Goal: Navigation & Orientation: Find specific page/section

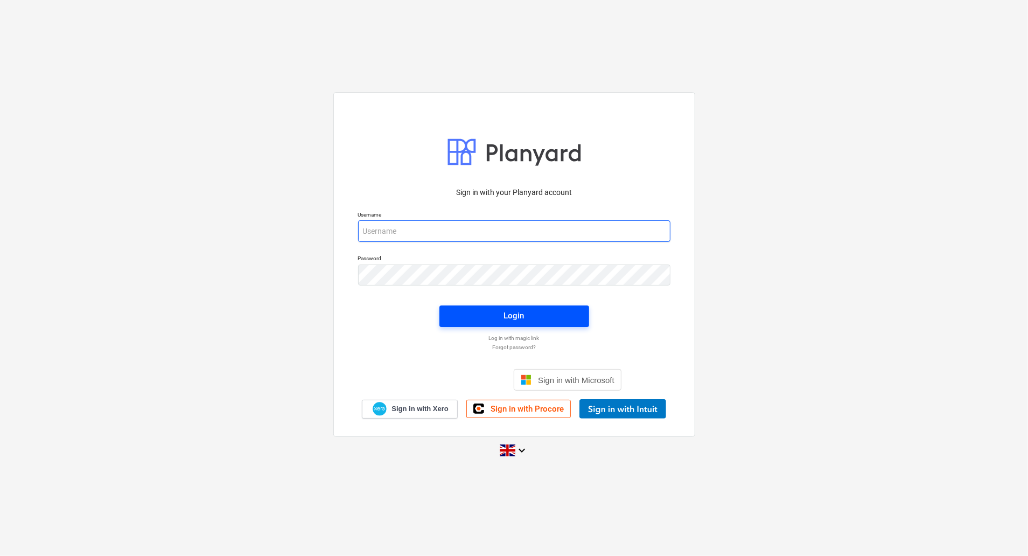
type input "[EMAIL_ADDRESS][DOMAIN_NAME]"
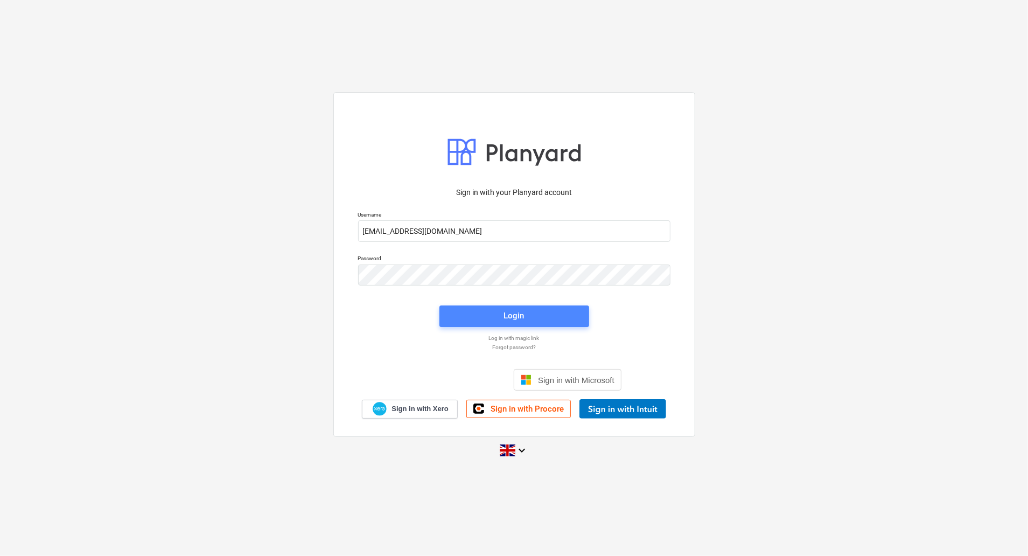
click at [513, 310] on div "Login" at bounding box center [514, 316] width 20 height 14
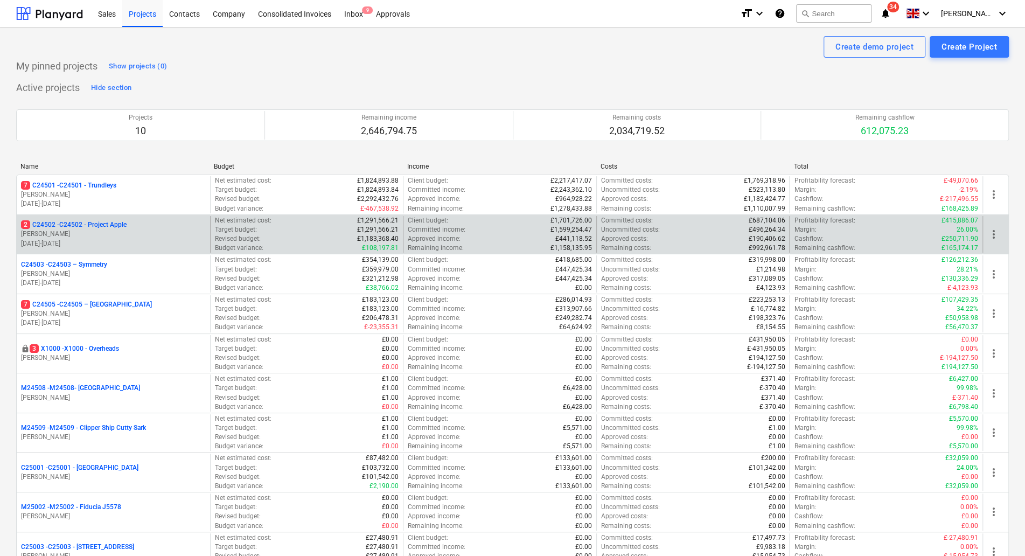
click at [87, 235] on p "[PERSON_NAME]" at bounding box center [113, 233] width 185 height 9
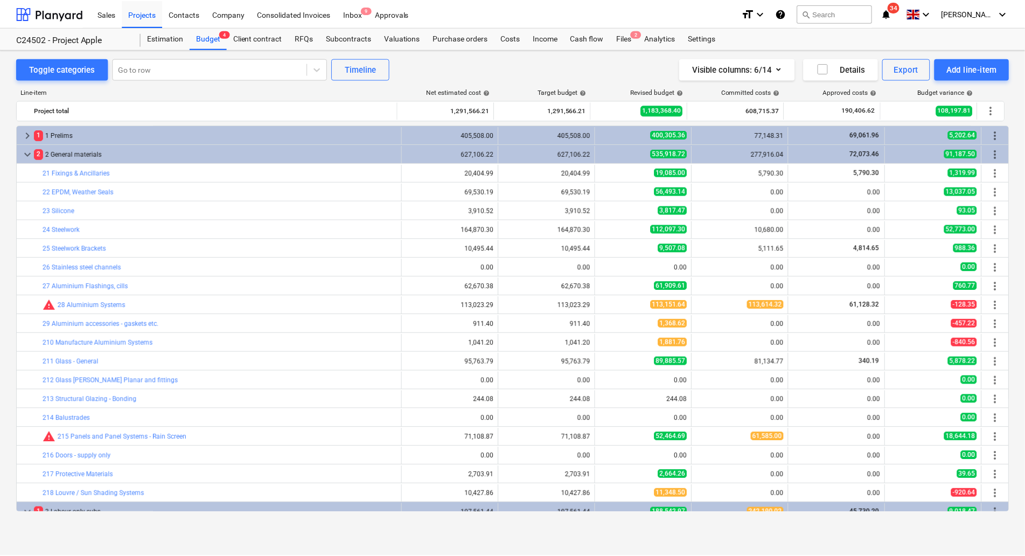
scroll to position [337, 0]
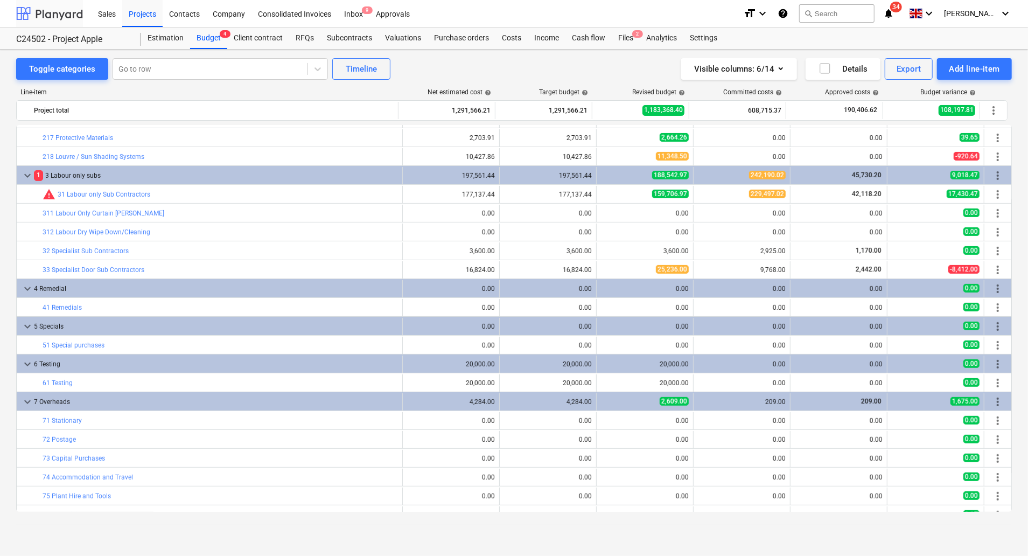
click at [53, 14] on div at bounding box center [49, 13] width 67 height 27
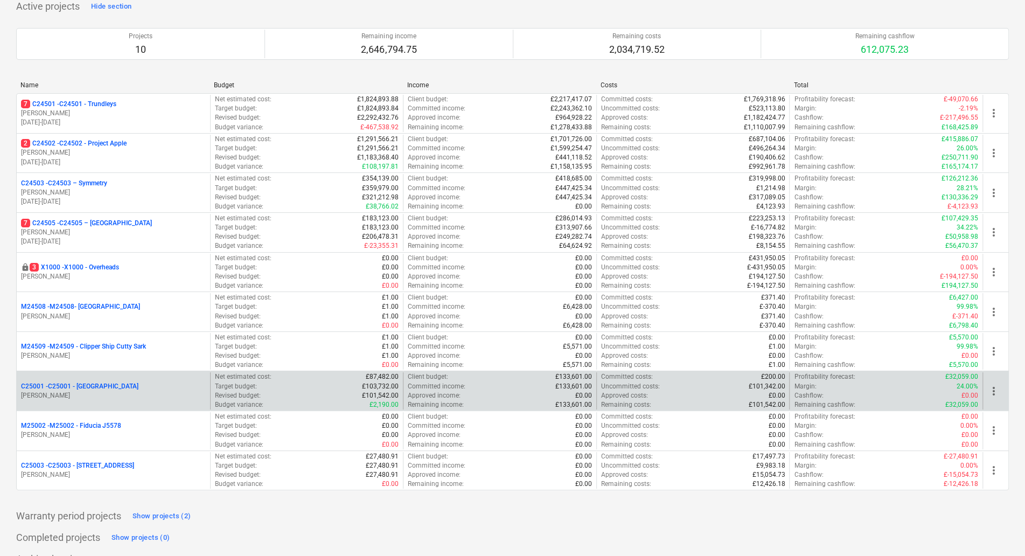
scroll to position [100, 0]
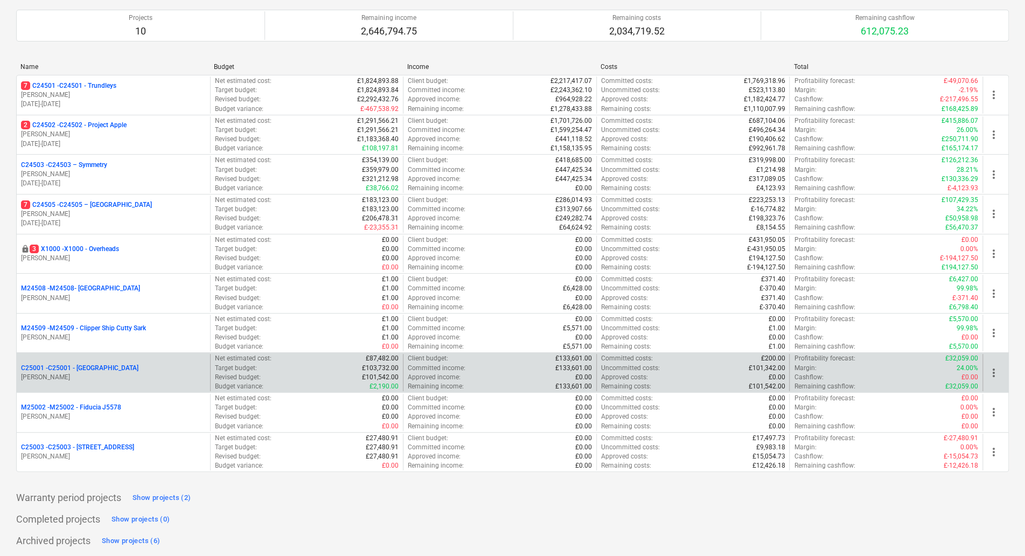
click at [86, 375] on p "[PERSON_NAME]" at bounding box center [113, 377] width 185 height 9
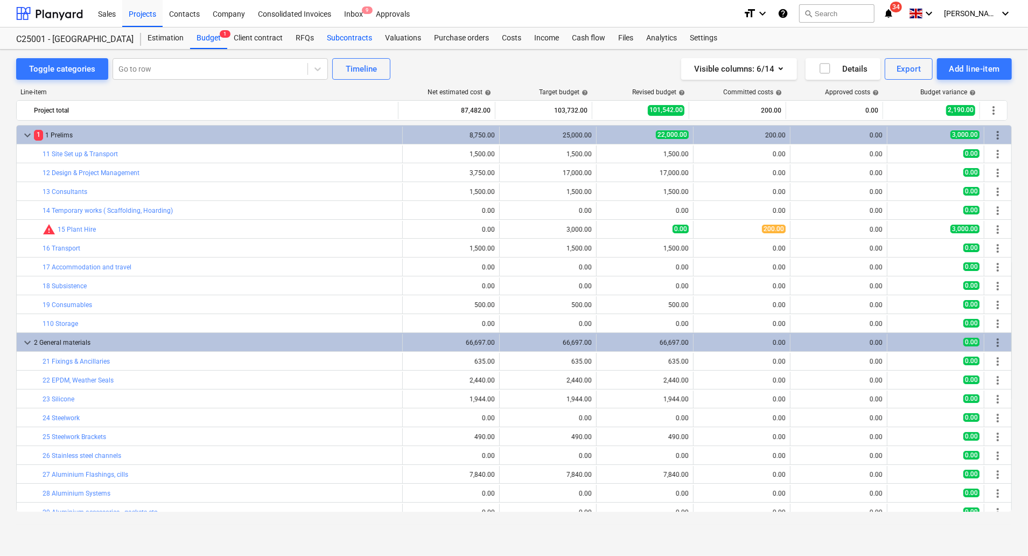
click at [339, 39] on div "Subcontracts" at bounding box center [349, 38] width 58 height 22
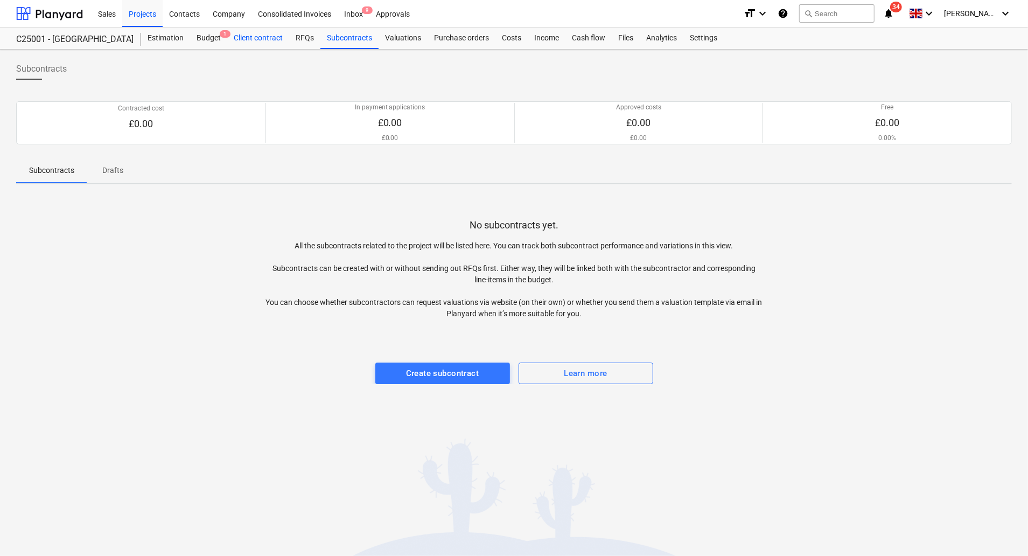
click at [270, 37] on div "Client contract" at bounding box center [258, 38] width 62 height 22
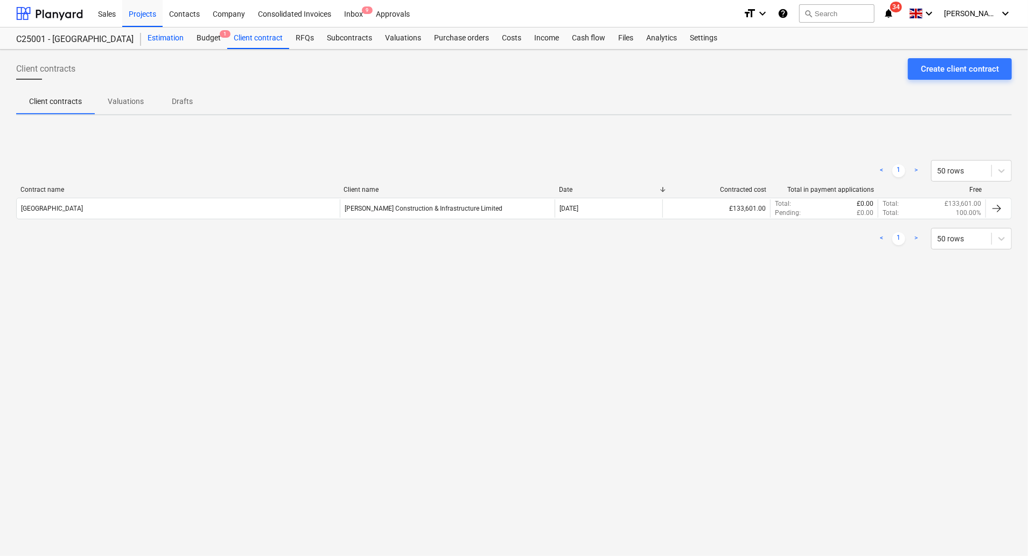
click at [179, 38] on div "Estimation" at bounding box center [165, 38] width 49 height 22
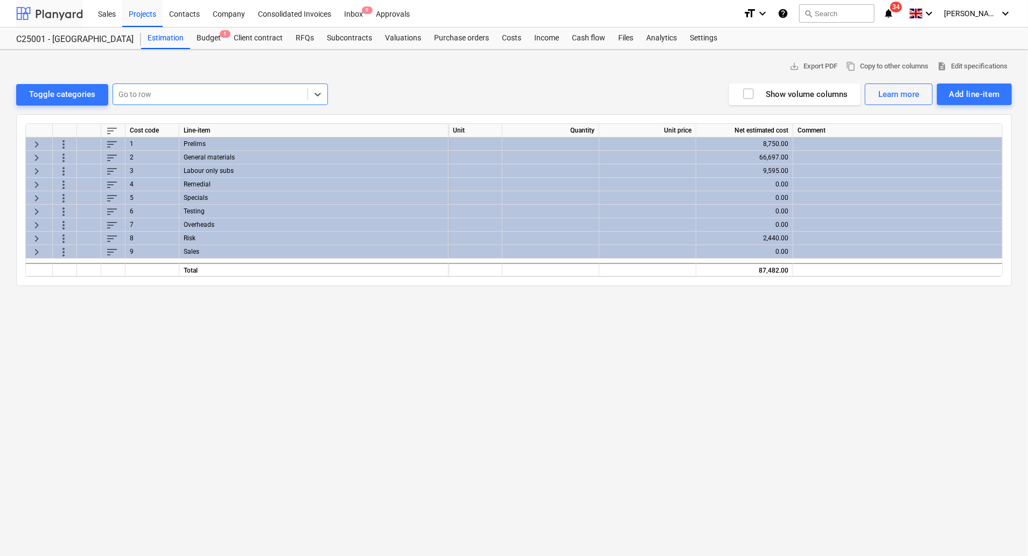
click at [59, 8] on div at bounding box center [49, 13] width 67 height 27
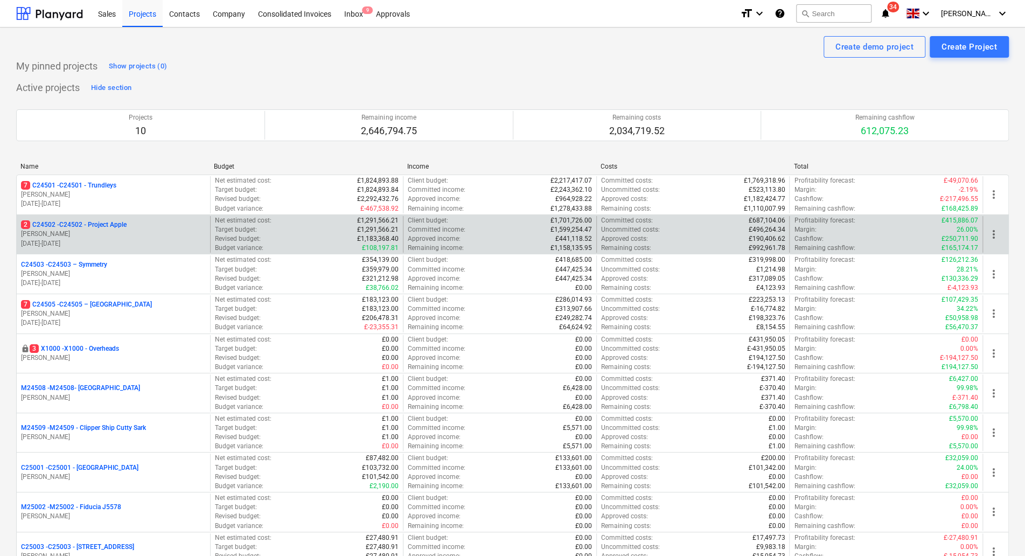
click at [75, 229] on p "2 C24502 - C24502 - Project Apple" at bounding box center [74, 224] width 106 height 9
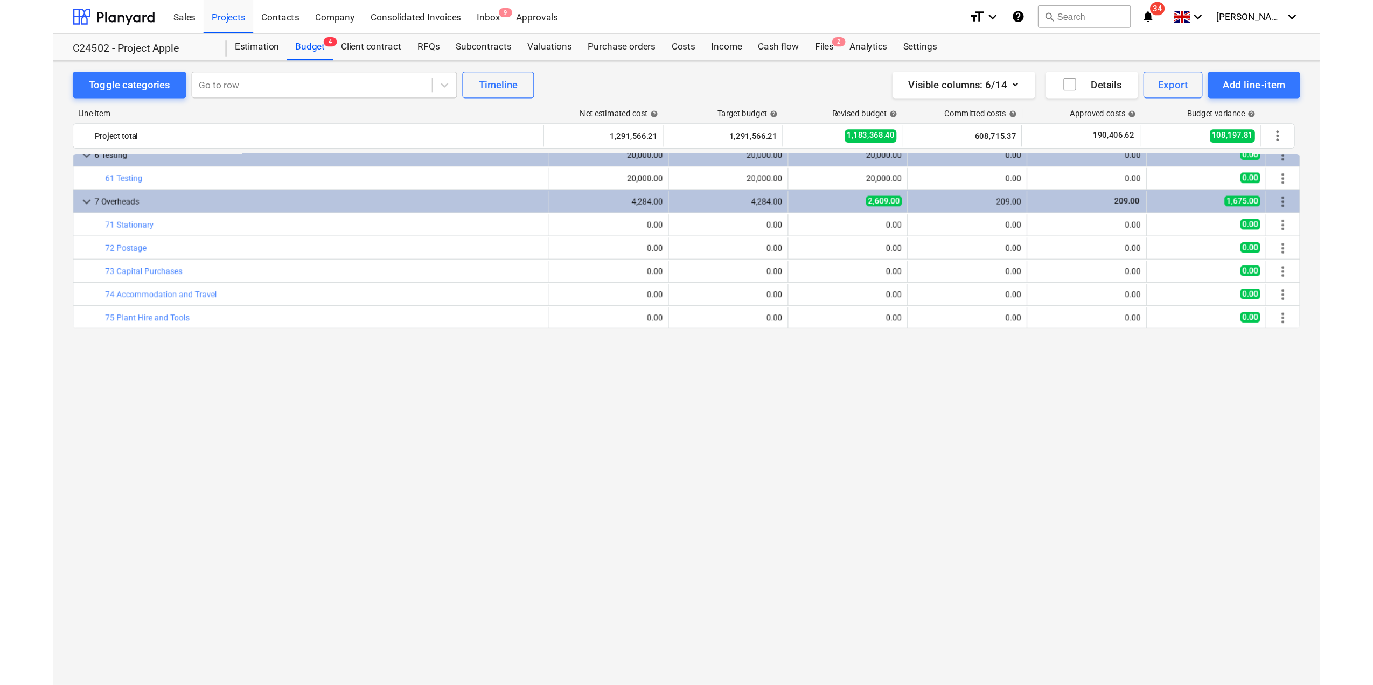
scroll to position [288, 0]
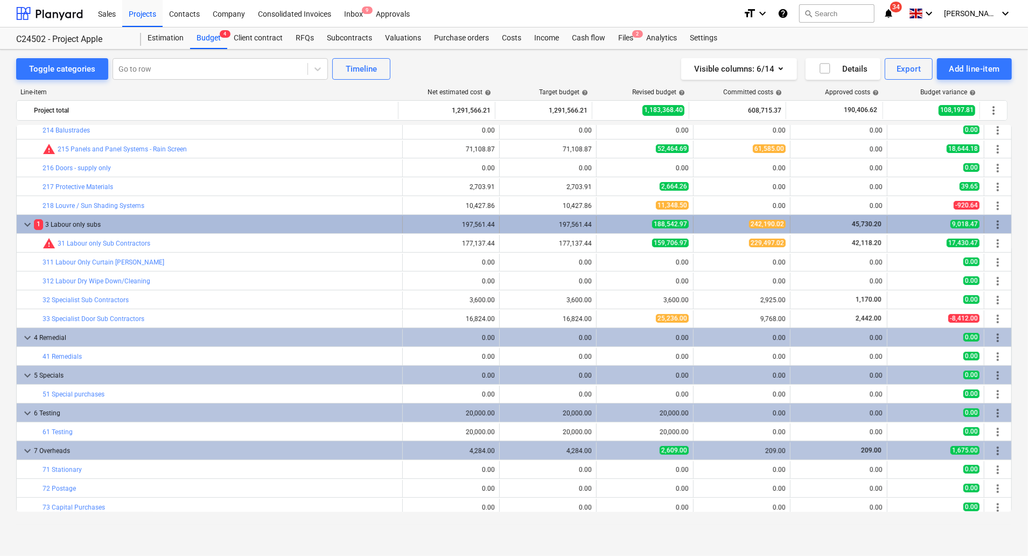
click at [65, 224] on div "1 3 Labour only subs" at bounding box center [216, 224] width 364 height 17
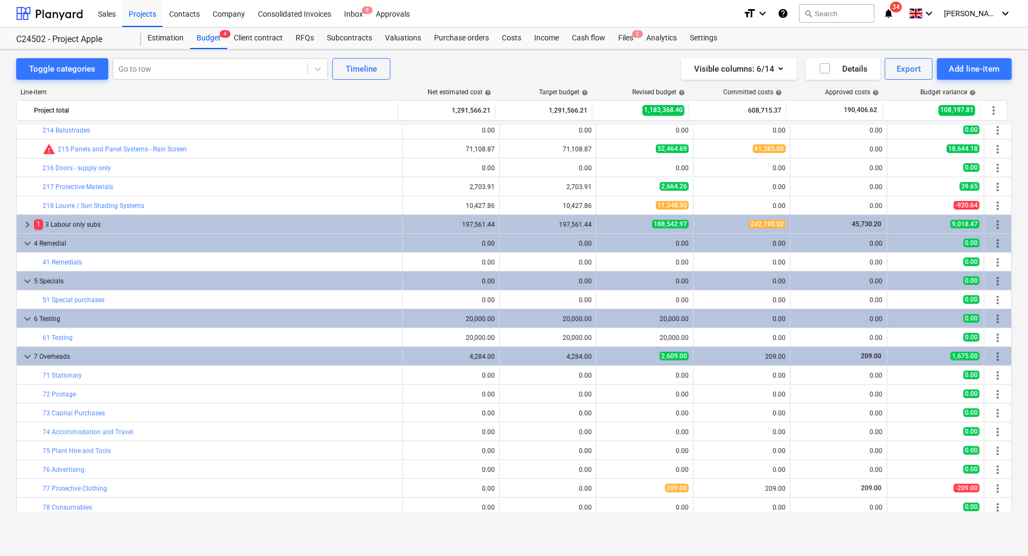
click at [65, 224] on div "1 3 Labour only subs" at bounding box center [216, 224] width 364 height 17
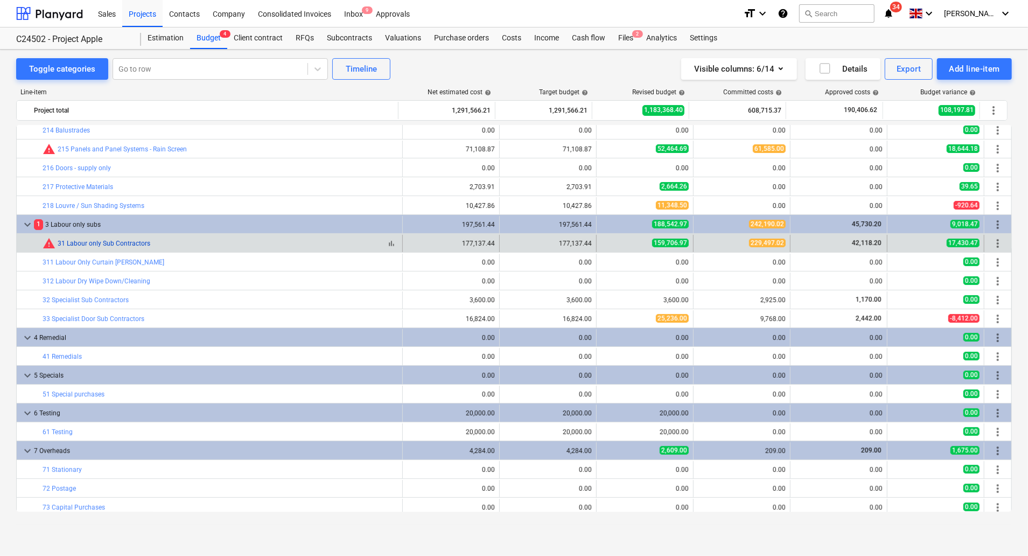
click at [84, 242] on link "31 Labour only Sub Contractors" at bounding box center [104, 244] width 93 height 8
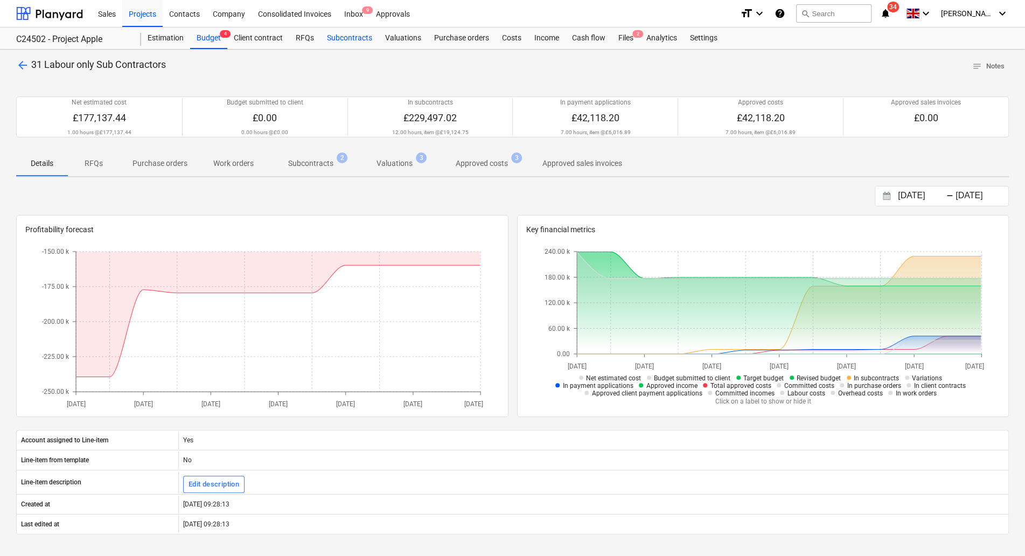
click at [353, 35] on div "Subcontracts" at bounding box center [349, 38] width 58 height 22
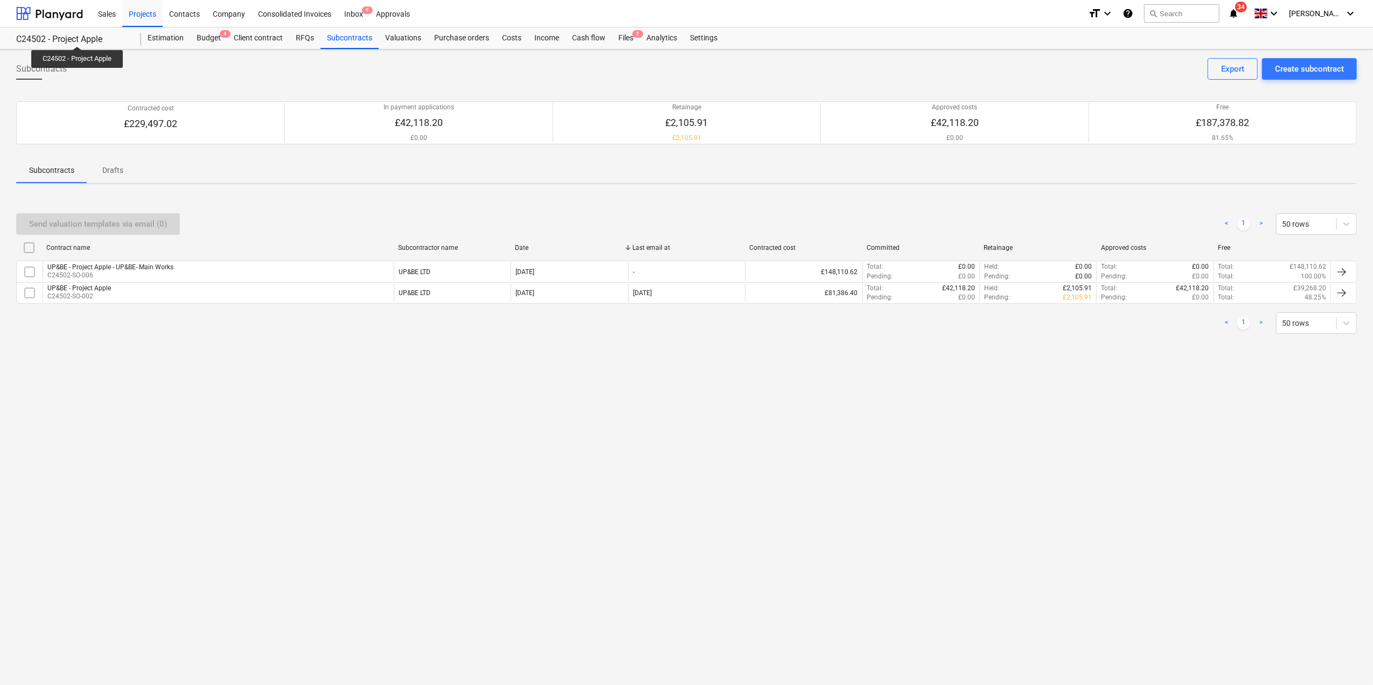
click at [78, 37] on div "C24502 - Project Apple" at bounding box center [72, 39] width 112 height 11
click at [59, 38] on div "C24502 - Project Apple" at bounding box center [72, 39] width 112 height 11
click at [50, 11] on div at bounding box center [49, 13] width 67 height 27
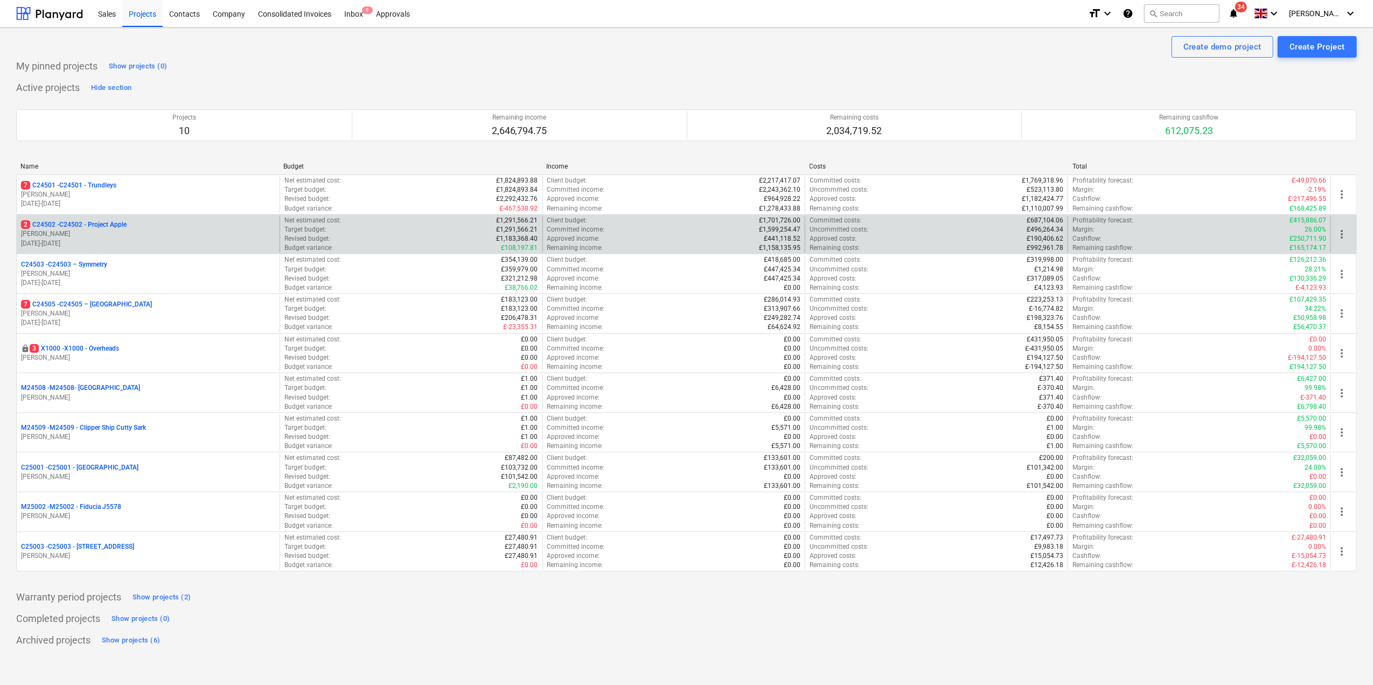
click at [72, 235] on p "[PERSON_NAME]" at bounding box center [148, 233] width 254 height 9
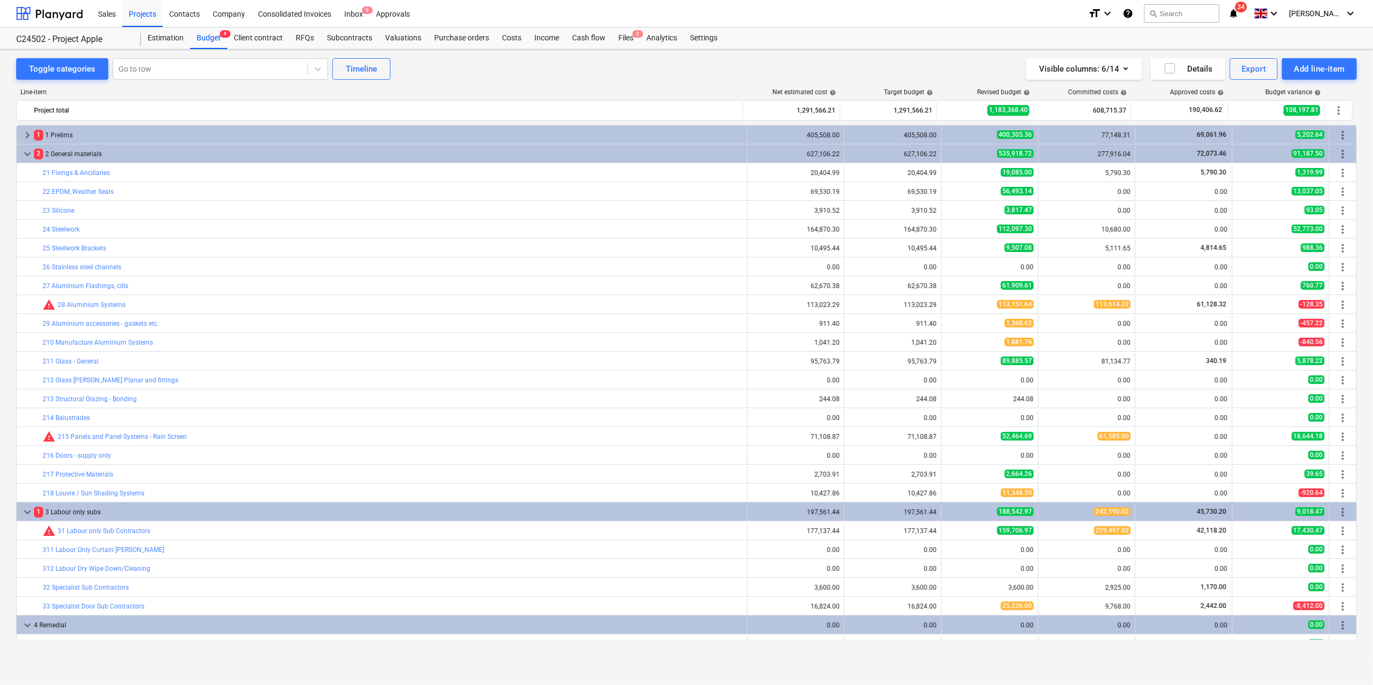
scroll to position [288, 0]
